Goal: Information Seeking & Learning: Learn about a topic

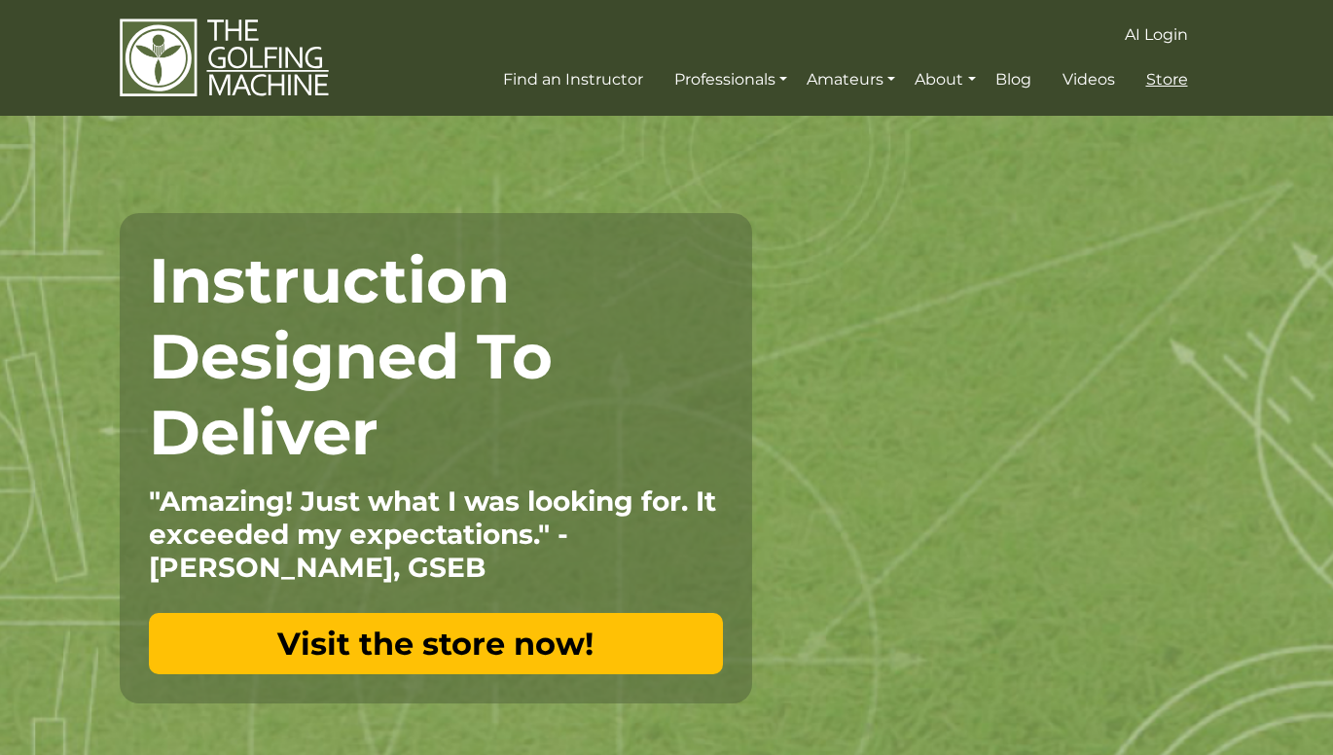
click at [1170, 74] on span "Store" at bounding box center [1167, 79] width 42 height 18
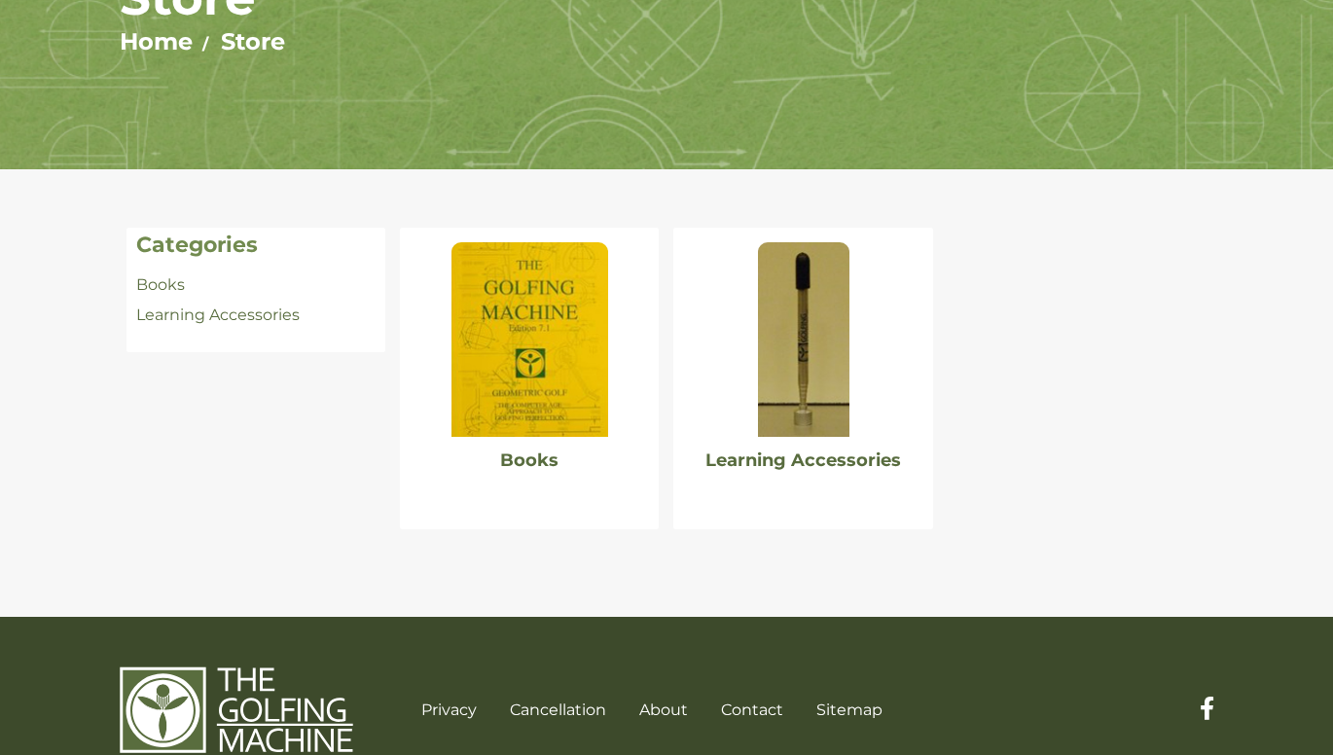
scroll to position [256, 0]
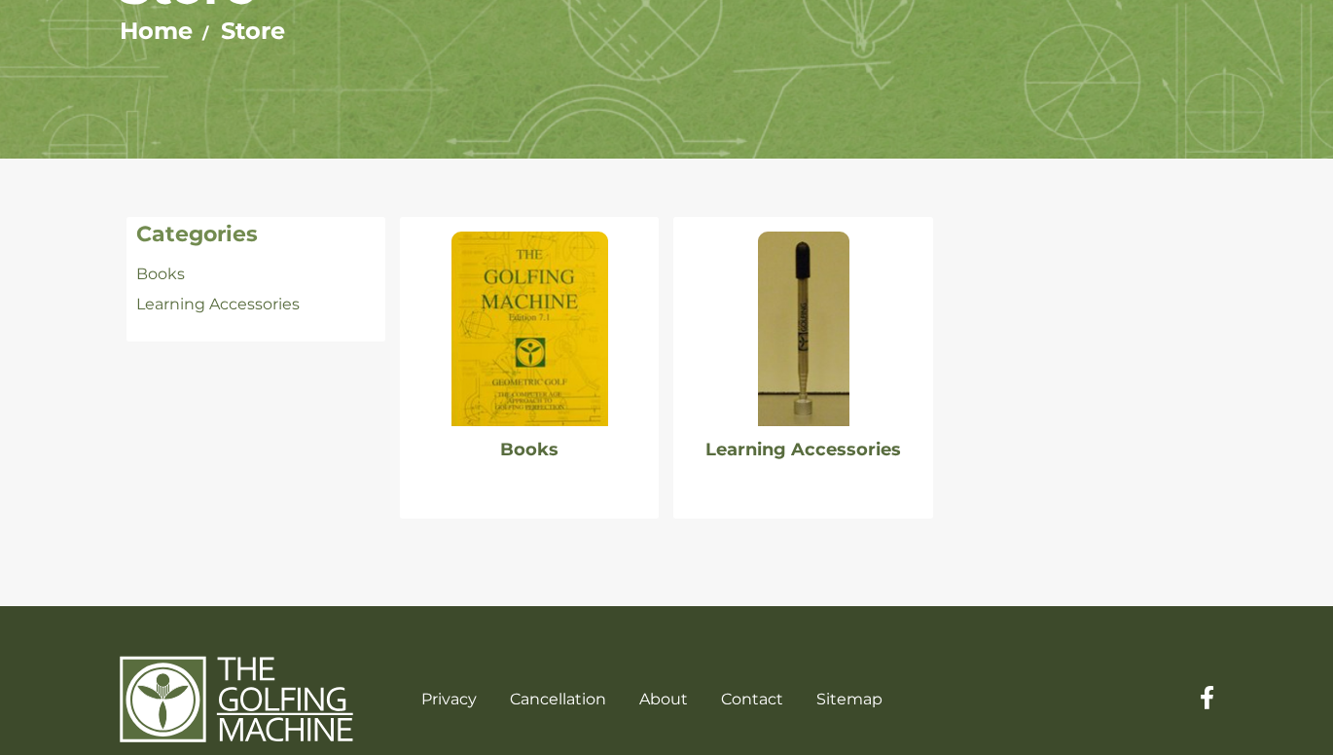
click at [806, 306] on img at bounding box center [803, 328] width 91 height 195
click at [546, 370] on img at bounding box center [529, 328] width 156 height 195
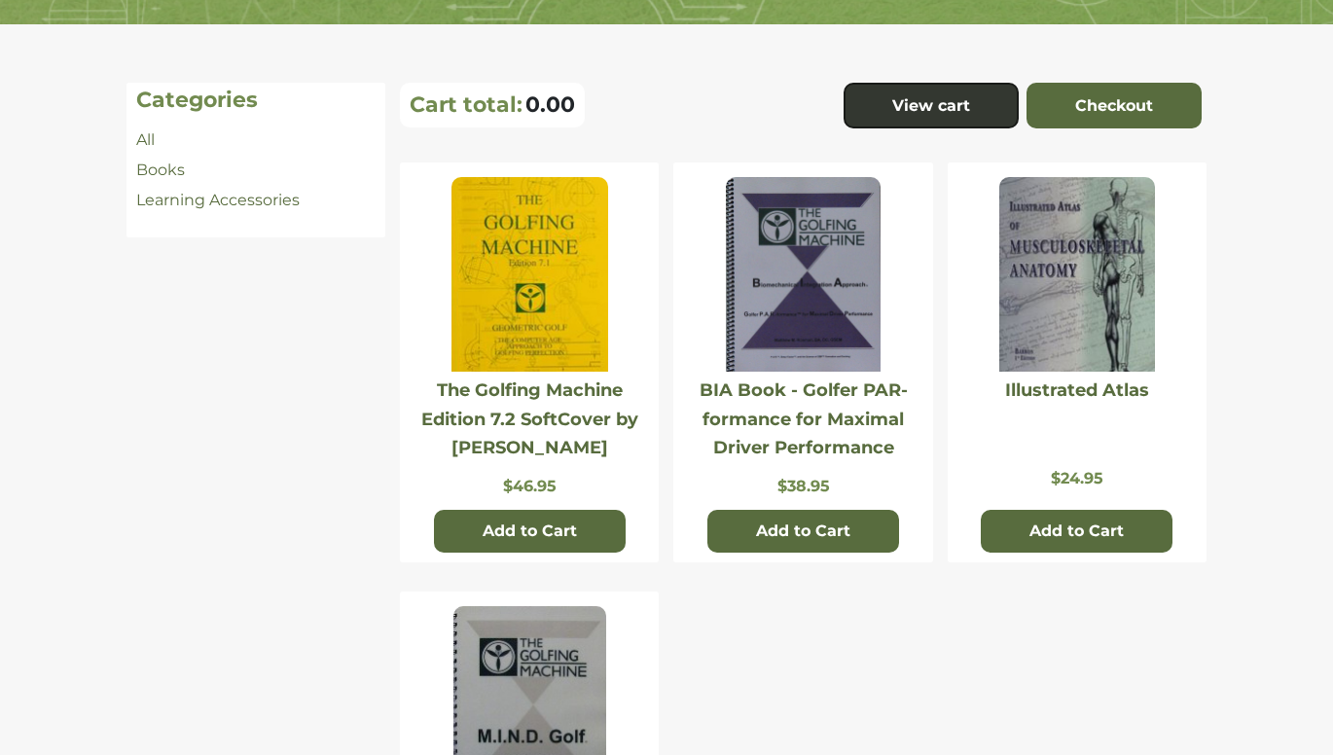
scroll to position [388, 0]
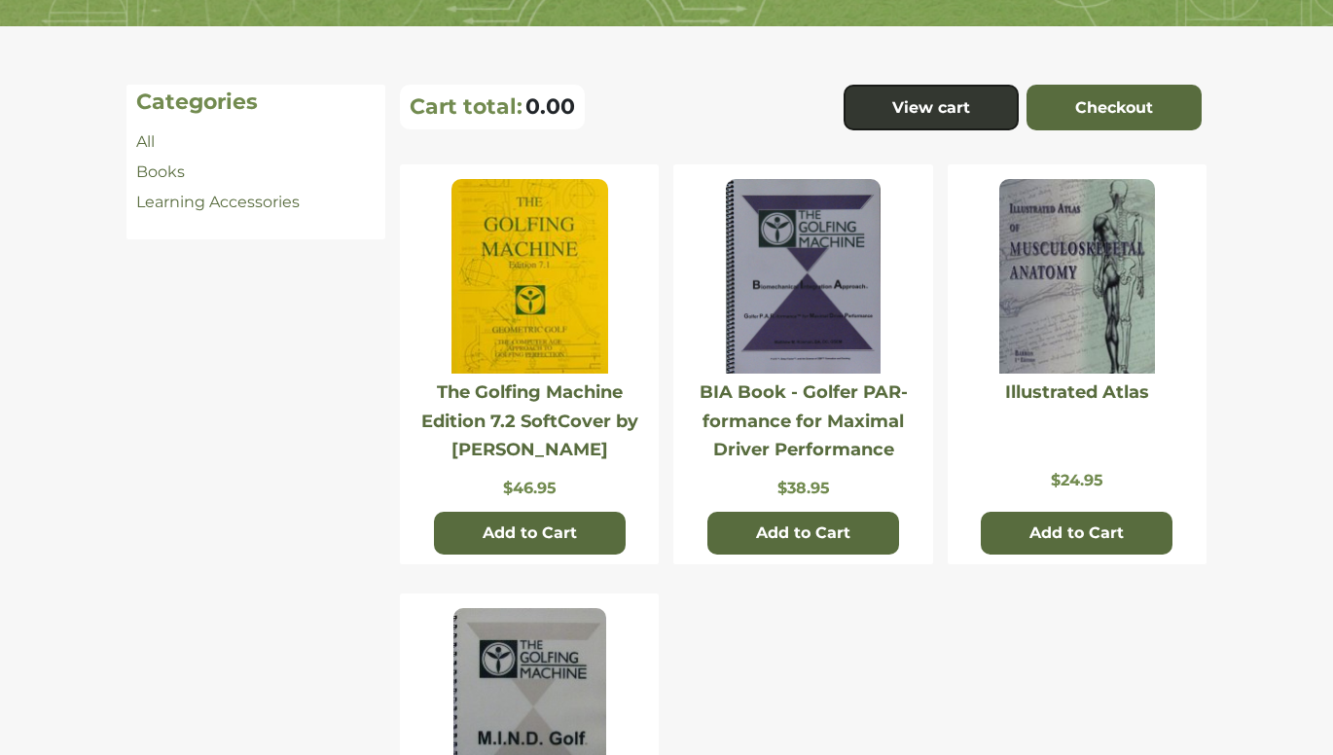
click at [550, 360] on img at bounding box center [529, 276] width 156 height 195
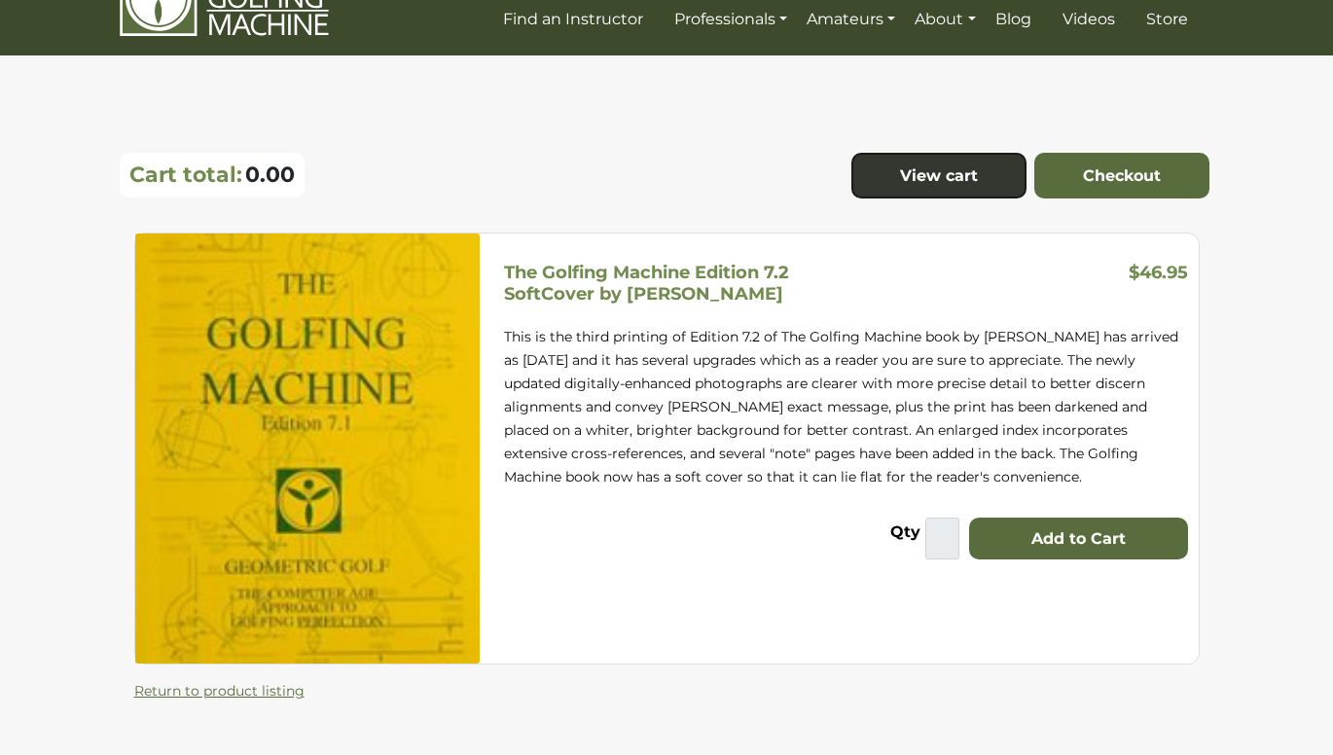
scroll to position [62, 0]
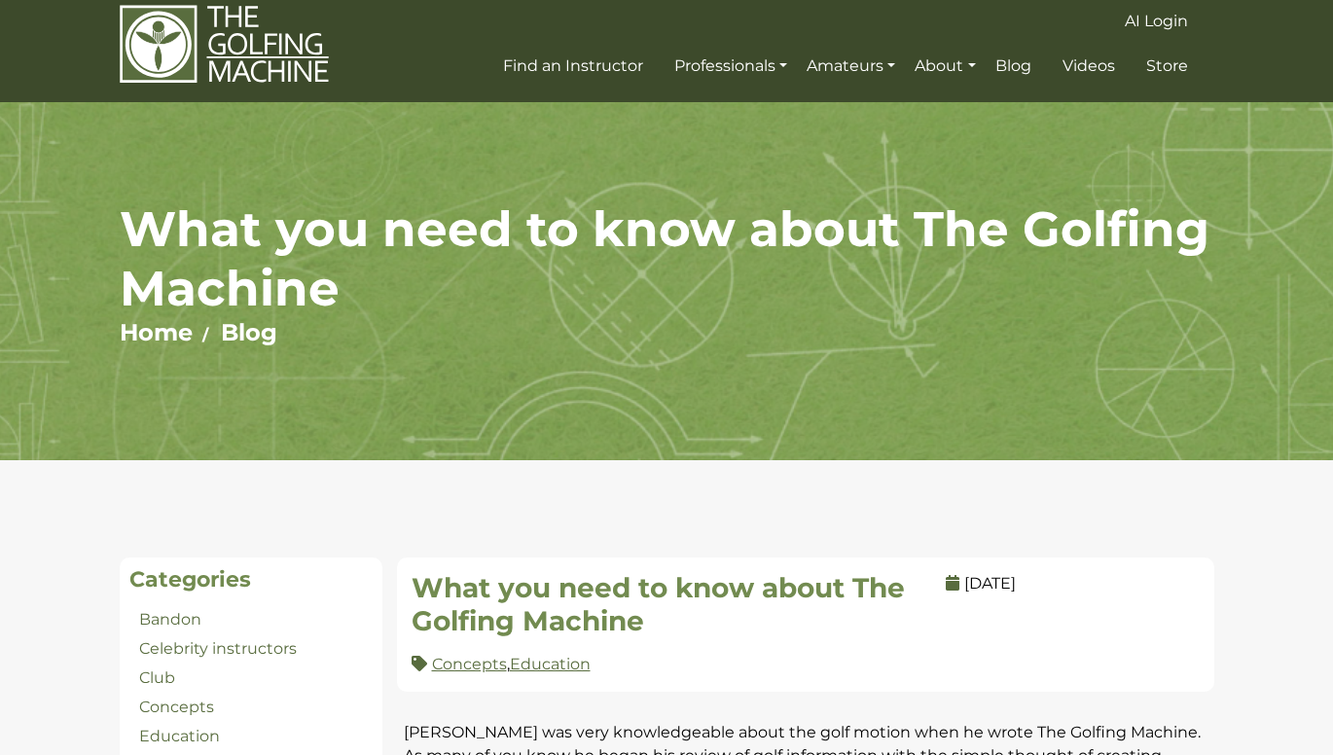
scroll to position [8, 0]
